Goal: Transaction & Acquisition: Purchase product/service

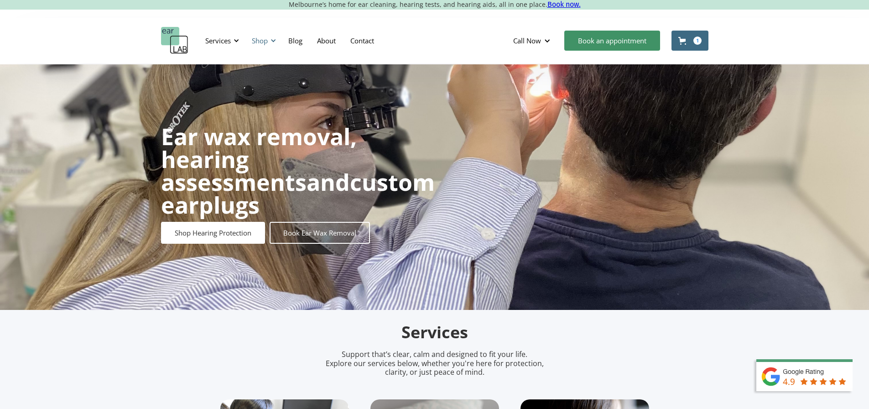
click at [273, 39] on div at bounding box center [273, 40] width 6 height 6
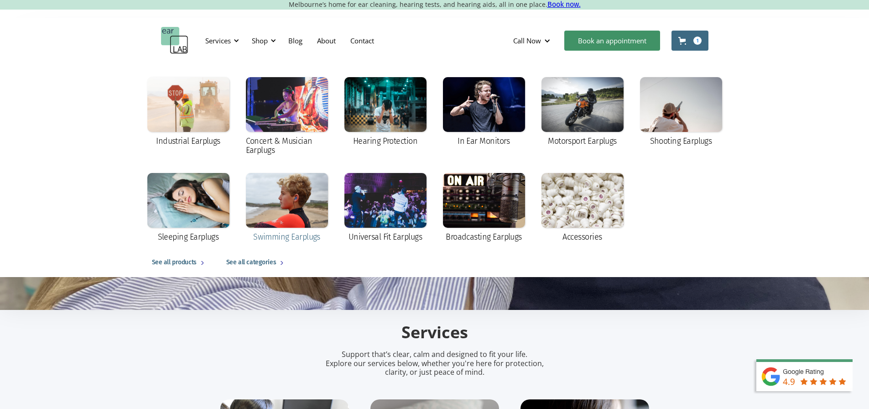
click at [276, 204] on div at bounding box center [287, 200] width 82 height 55
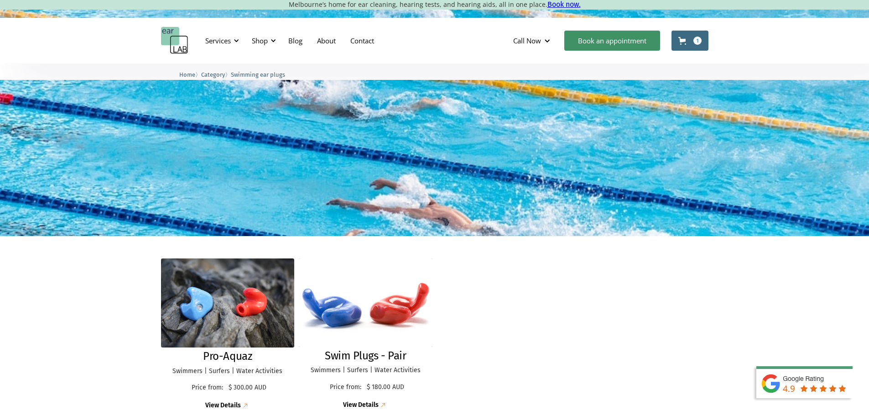
scroll to position [94, 0]
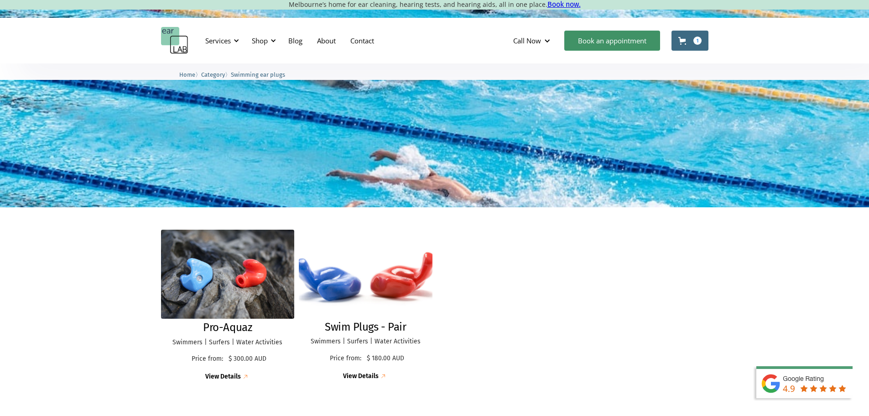
click at [384, 278] on img at bounding box center [365, 273] width 147 height 97
